Goal: Information Seeking & Learning: Check status

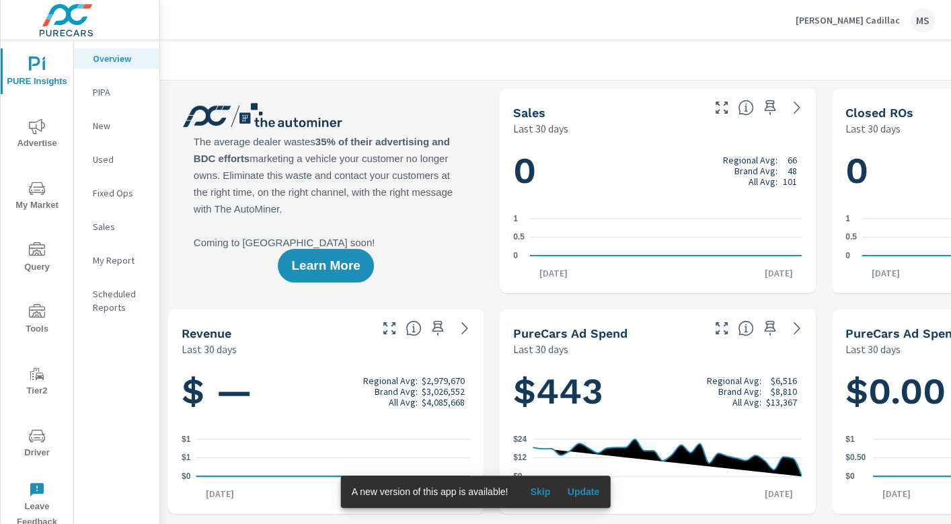
scroll to position [1, 0]
click at [928, 28] on div "MS" at bounding box center [923, 20] width 24 height 24
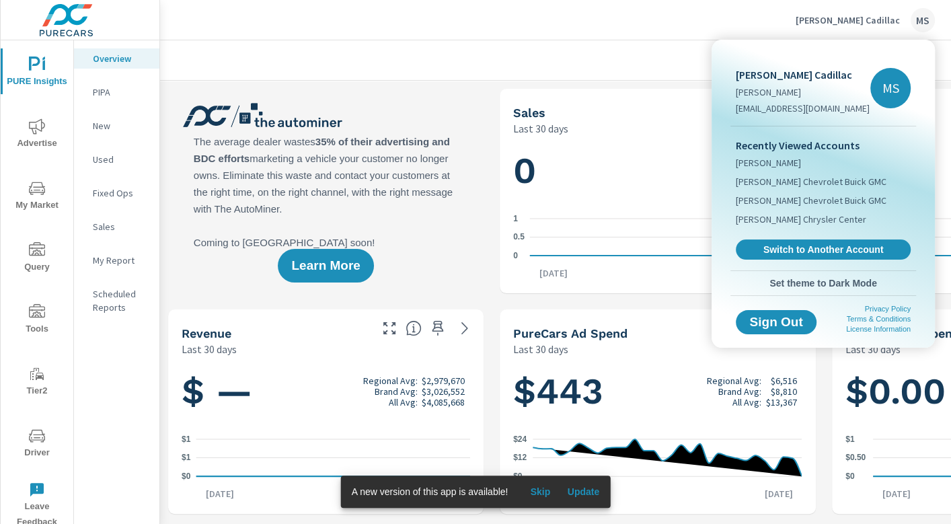
click at [663, 128] on div at bounding box center [475, 262] width 951 height 524
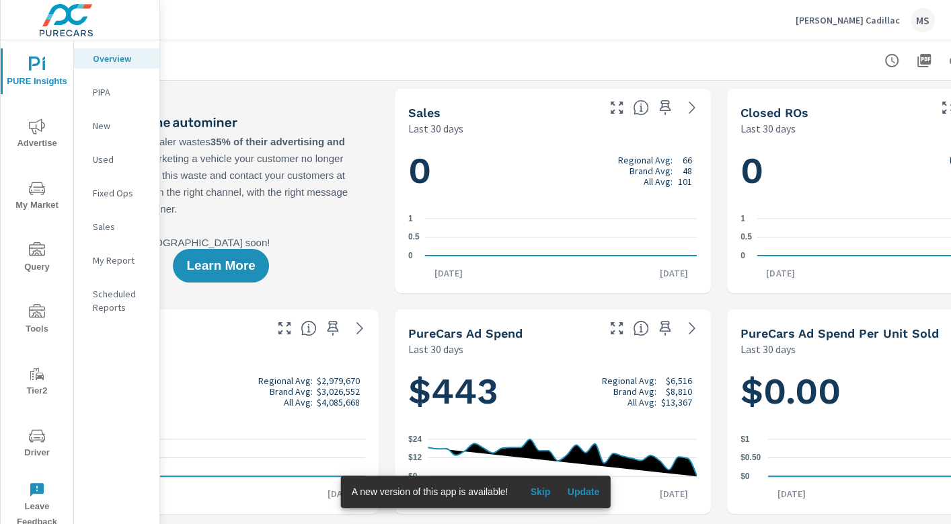
scroll to position [0, 204]
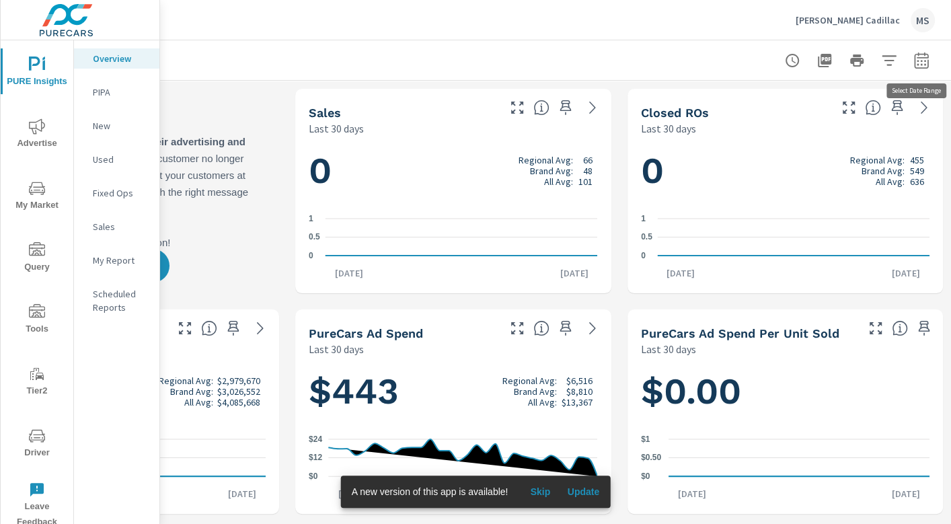
click at [919, 57] on icon "button" at bounding box center [921, 60] width 14 height 16
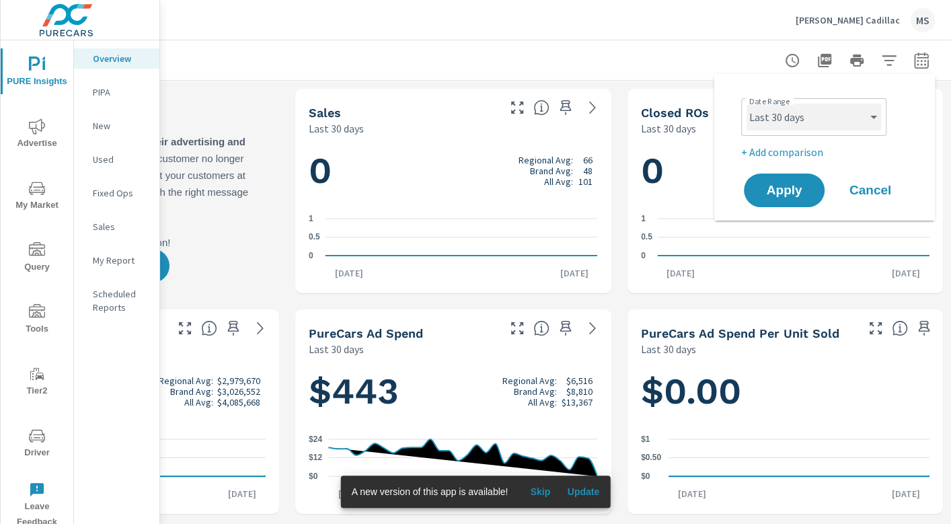
click at [828, 122] on select "Custom [DATE] Last week Last 7 days Last 14 days Last 30 days Last 45 days Last…" at bounding box center [814, 117] width 135 height 27
click at [747, 104] on select "Custom [DATE] Last week Last 7 days Last 14 days Last 30 days Last 45 days Last…" at bounding box center [814, 117] width 135 height 27
select select "Month to date"
click at [774, 149] on p "+ Add comparison" at bounding box center [827, 152] width 172 height 16
select select "Previous period"
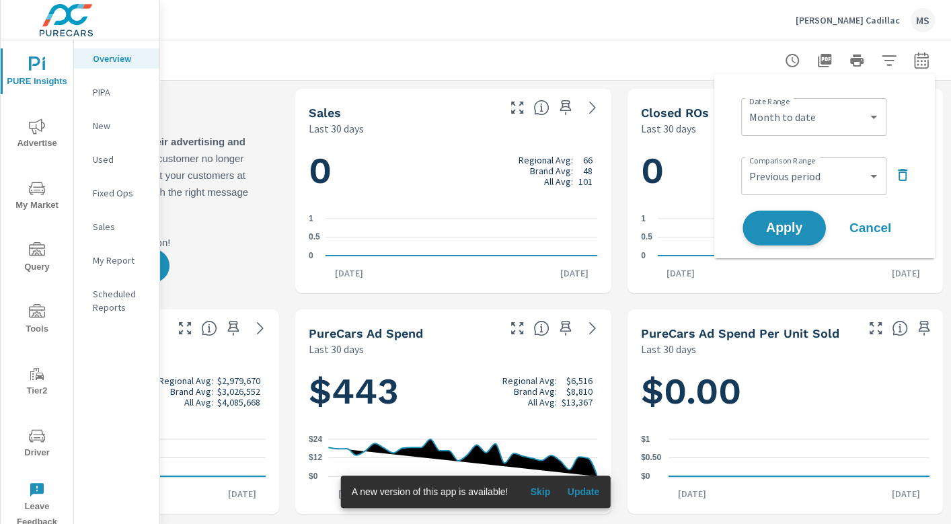
click at [786, 228] on span "Apply" at bounding box center [784, 228] width 55 height 13
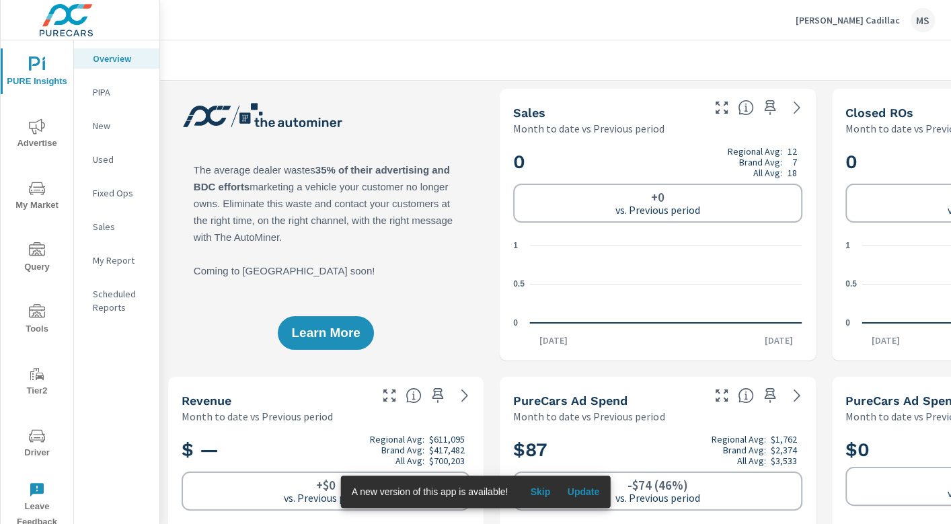
click at [34, 131] on icon "nav menu" at bounding box center [37, 126] width 16 height 16
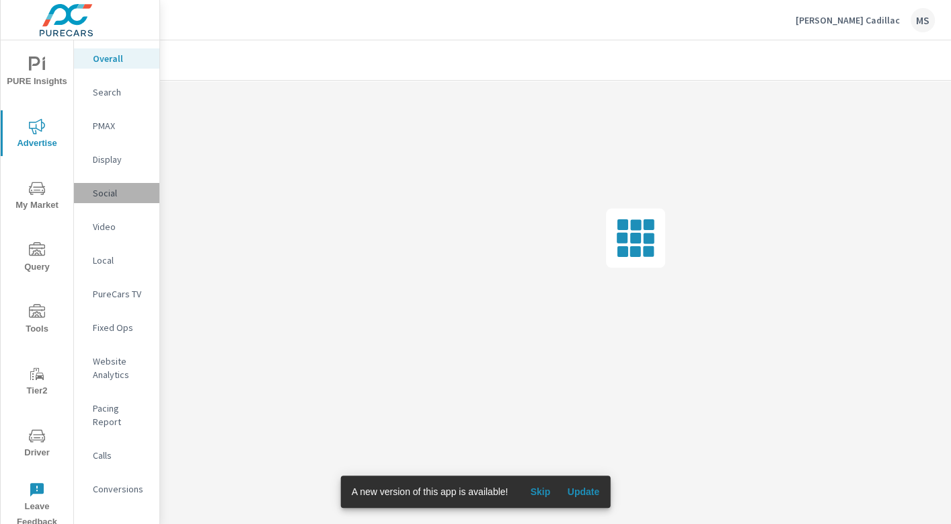
click at [103, 198] on p "Social" at bounding box center [121, 192] width 56 height 13
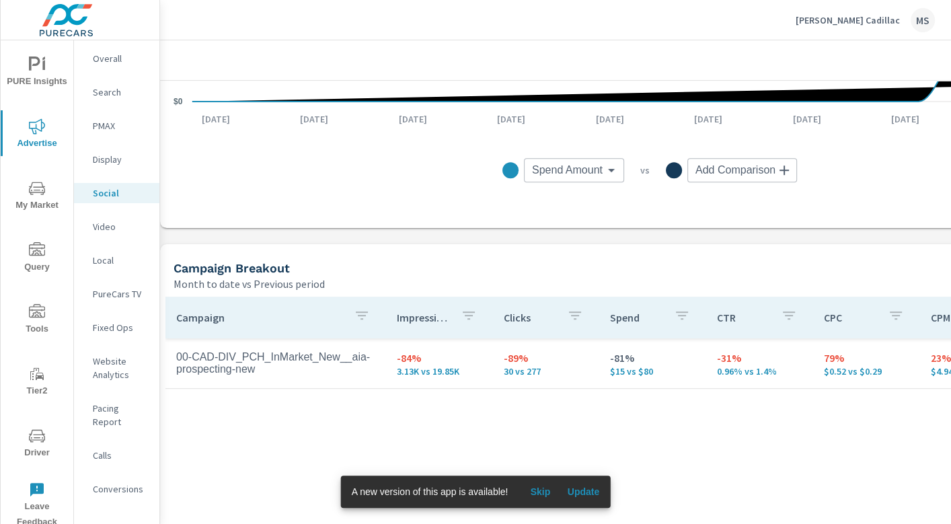
scroll to position [427, 8]
